Goal: Obtain resource: Obtain resource

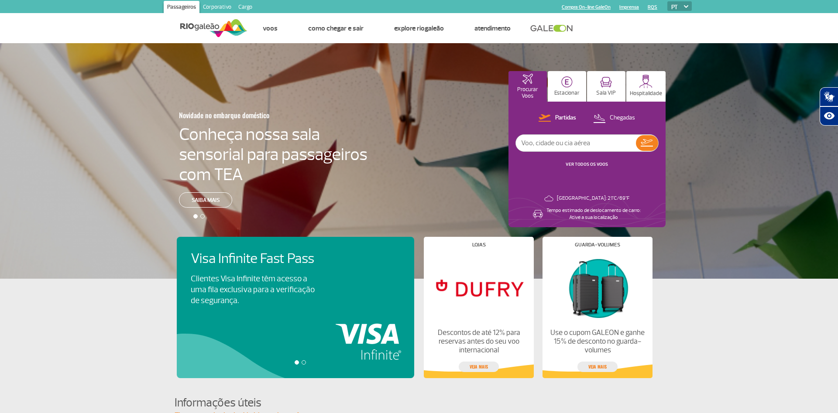
click at [215, 10] on link "Corporativo" at bounding box center [216, 8] width 35 height 14
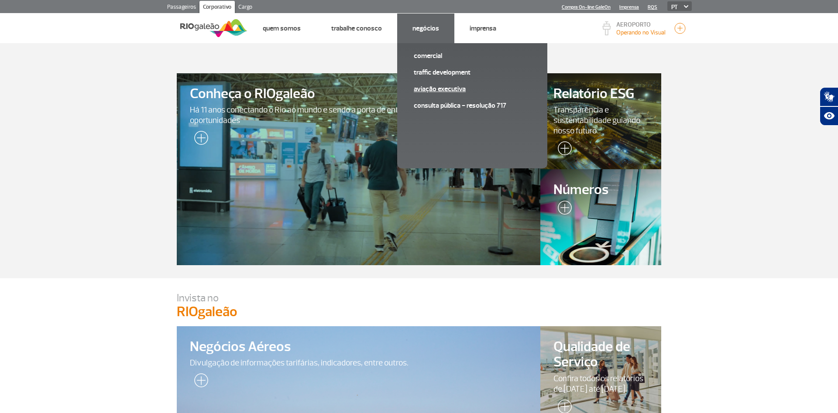
click at [427, 89] on link "Aviação Executiva" at bounding box center [472, 89] width 117 height 10
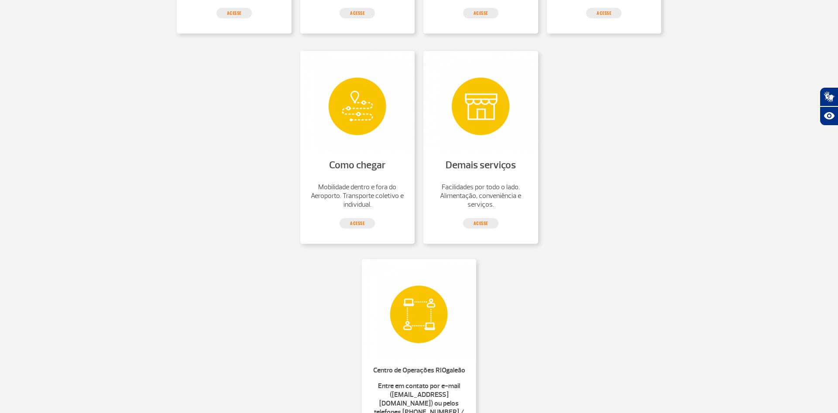
scroll to position [441, 0]
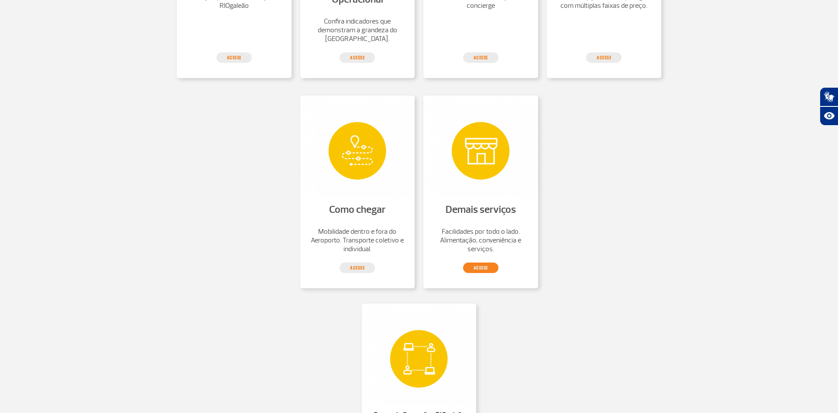
click at [487, 267] on link "acesse" at bounding box center [480, 268] width 35 height 10
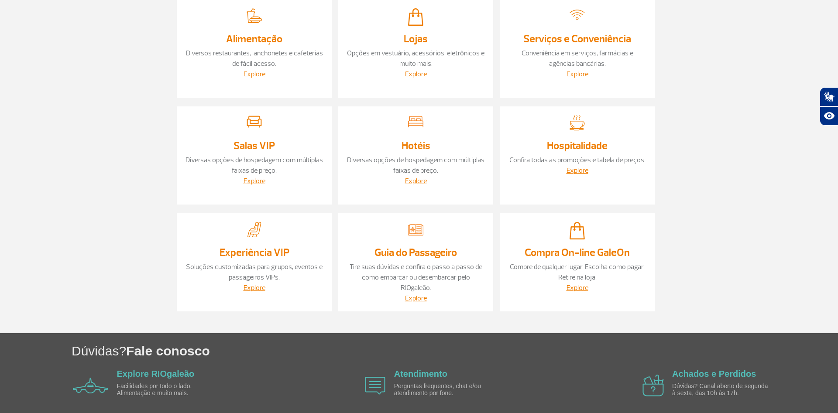
scroll to position [133, 0]
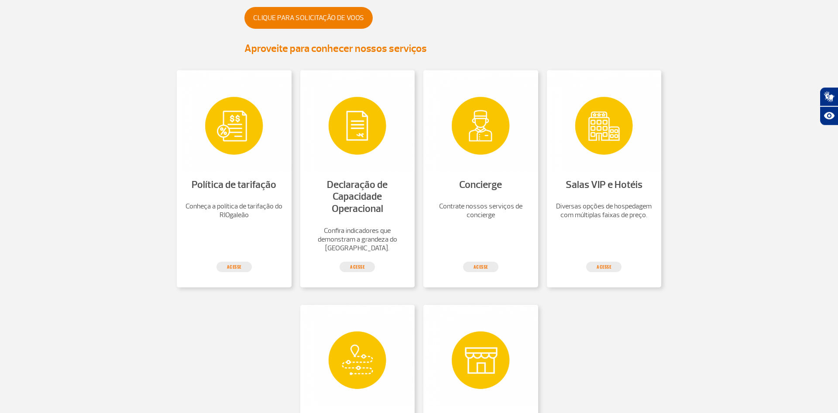
scroll to position [222, 0]
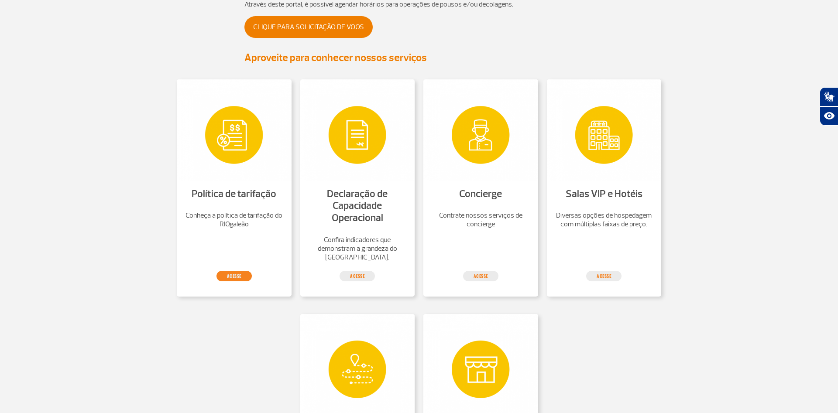
click at [236, 279] on link "acesse" at bounding box center [233, 276] width 35 height 10
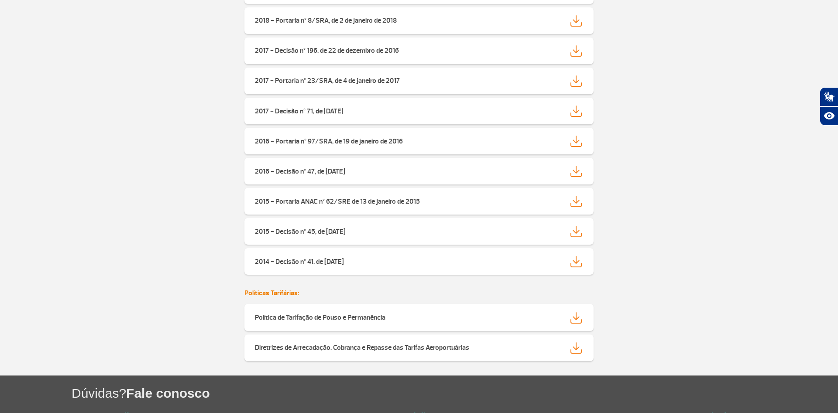
scroll to position [2759, 0]
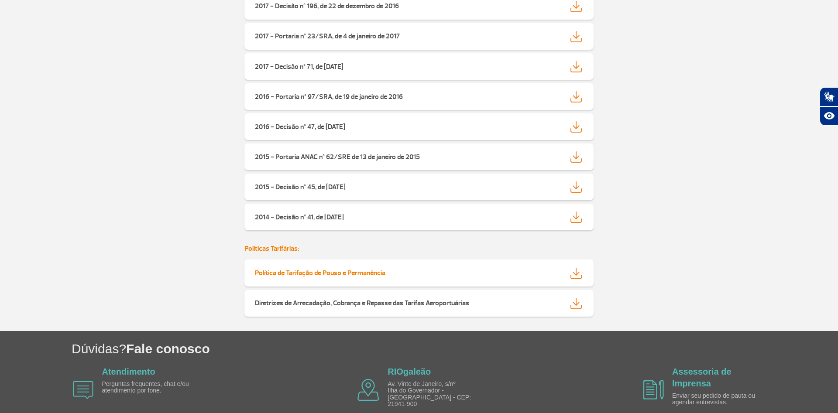
click at [334, 271] on strong "Política de Tarifação de Pouso e Permanência" at bounding box center [320, 273] width 130 height 9
click at [370, 298] on link "Diretrizes de Arrecadação, Cobrança e Repasse das Tarifas Aeroportuárias" at bounding box center [418, 303] width 349 height 27
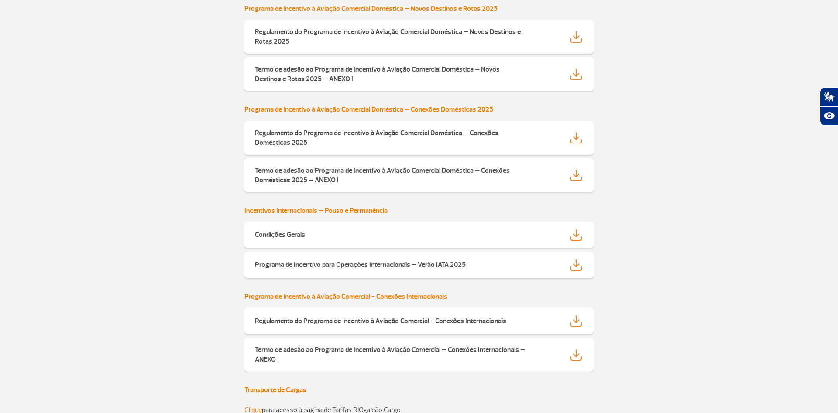
scroll to position [222, 0]
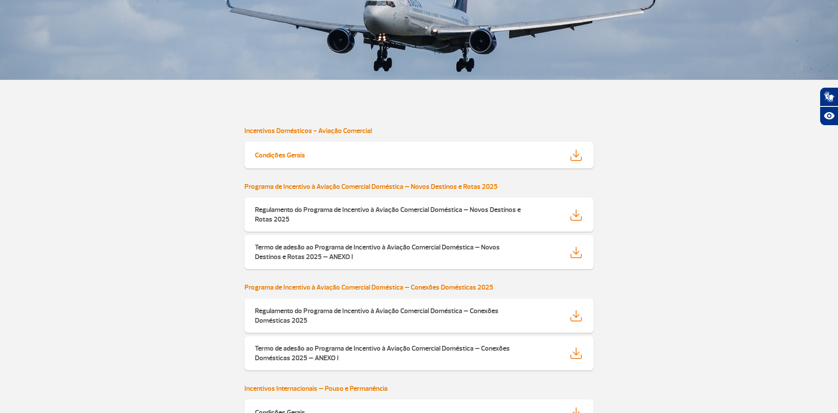
click at [577, 154] on img at bounding box center [575, 155] width 11 height 11
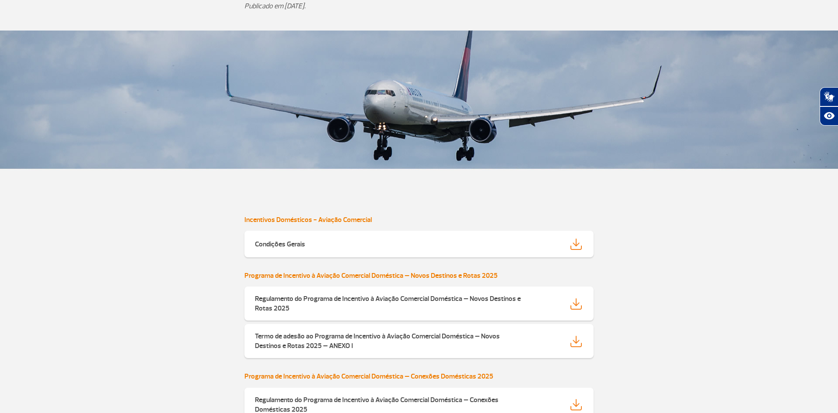
scroll to position [0, 0]
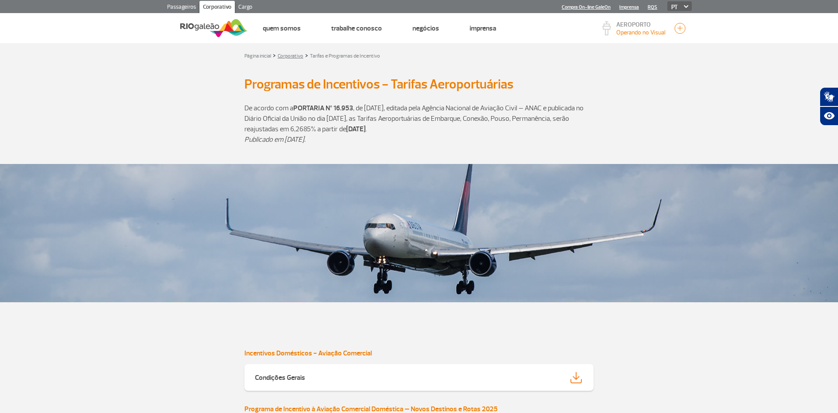
click at [284, 57] on link "Corporativo" at bounding box center [290, 56] width 26 height 7
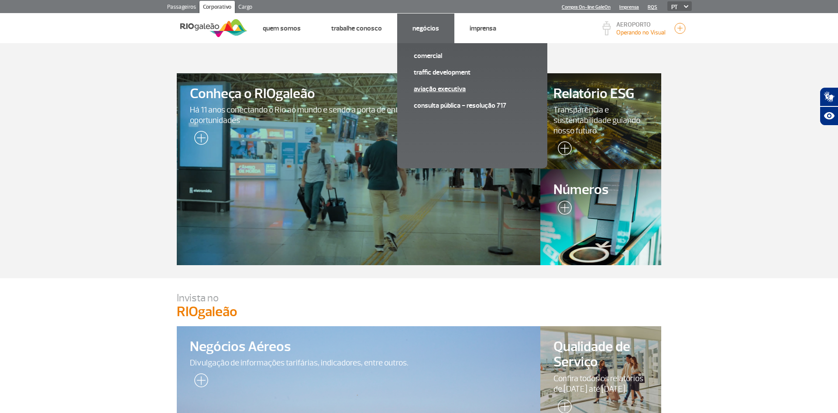
click at [426, 88] on link "Aviação Executiva" at bounding box center [472, 89] width 117 height 10
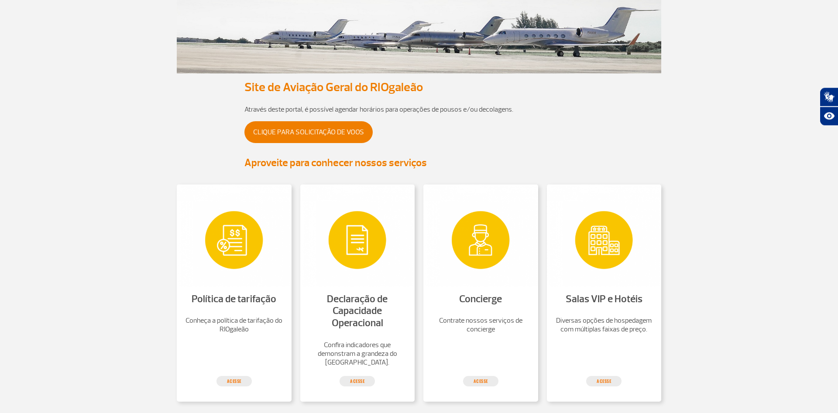
scroll to position [85, 0]
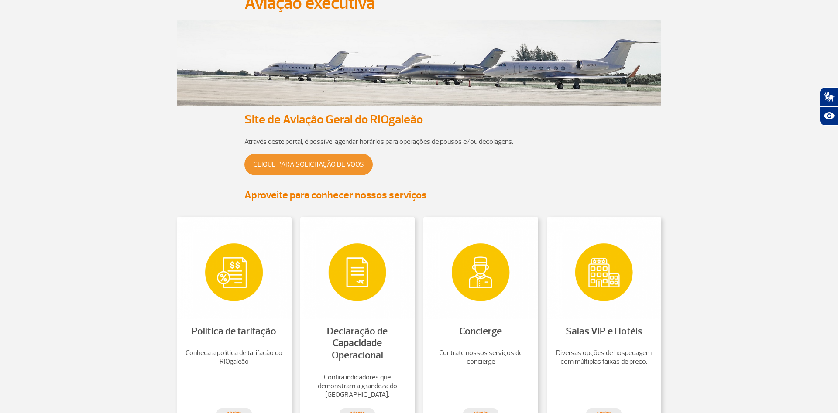
click at [301, 157] on link "Clique para solicitação de voos" at bounding box center [308, 165] width 128 height 22
